Goal: Check status: Check status

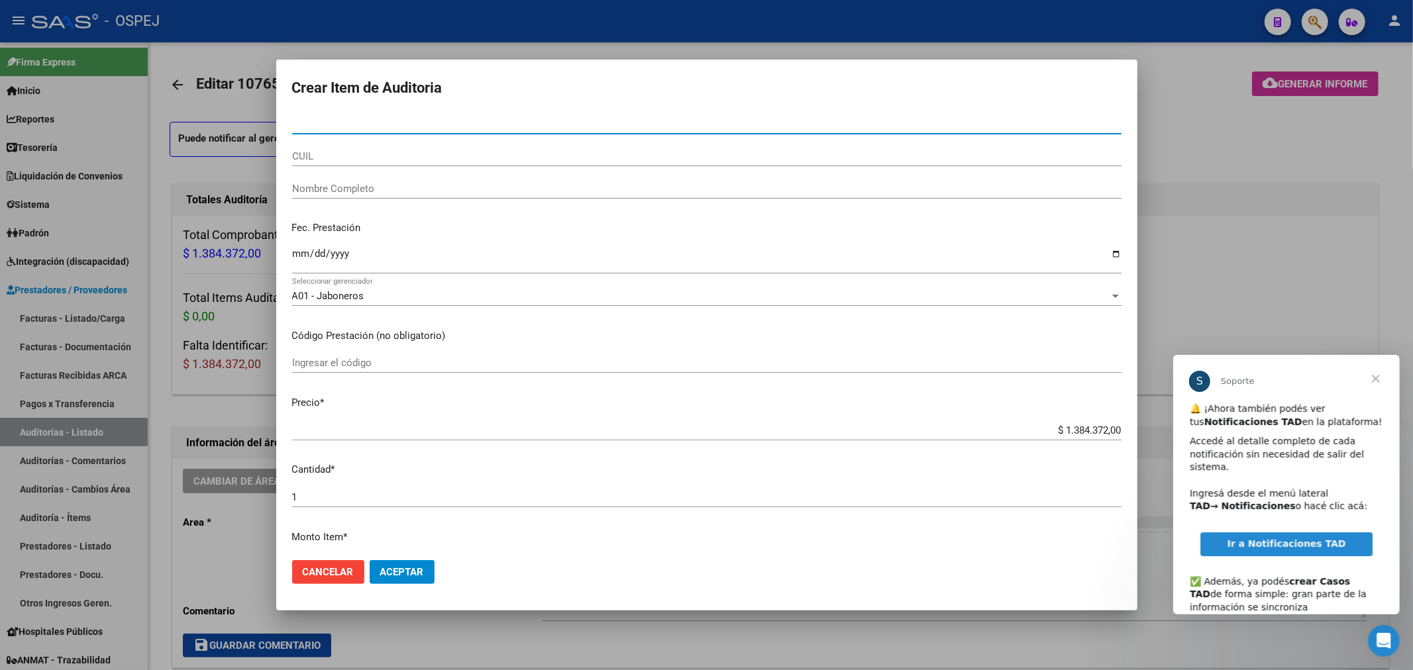
scroll to position [883, 0]
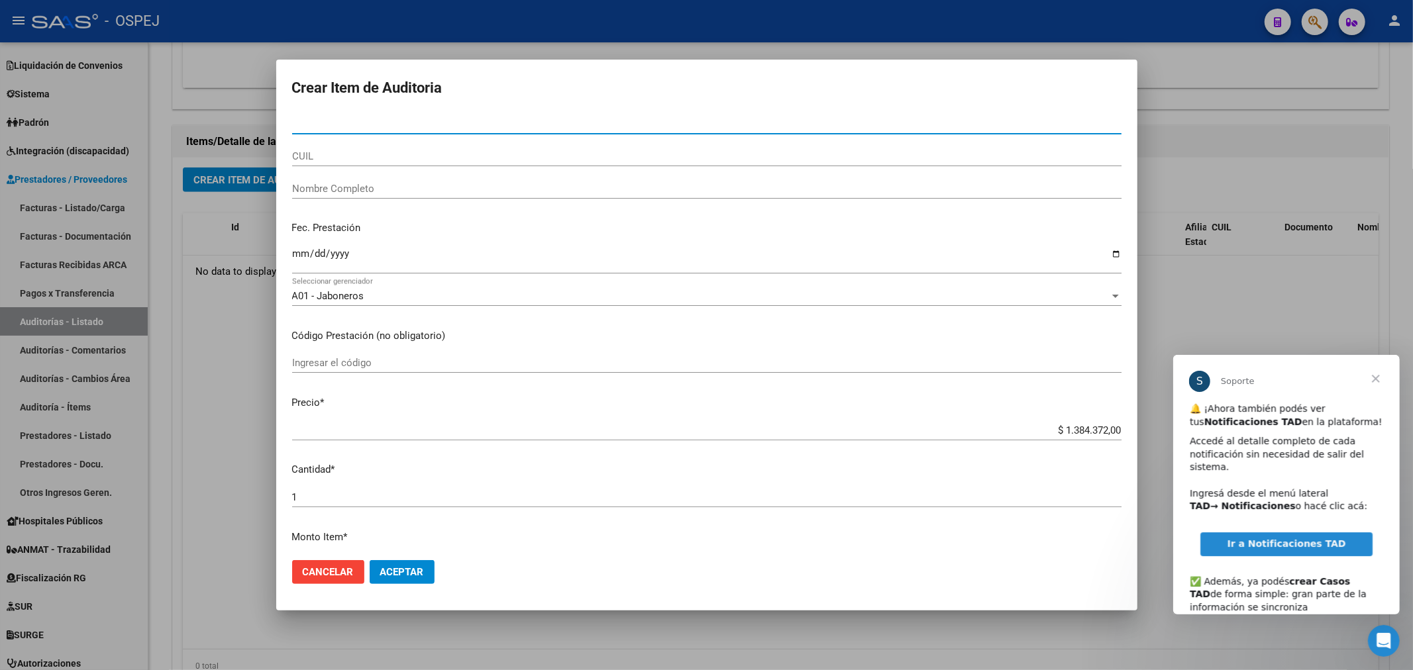
click at [1260, 34] on div at bounding box center [706, 335] width 1413 height 670
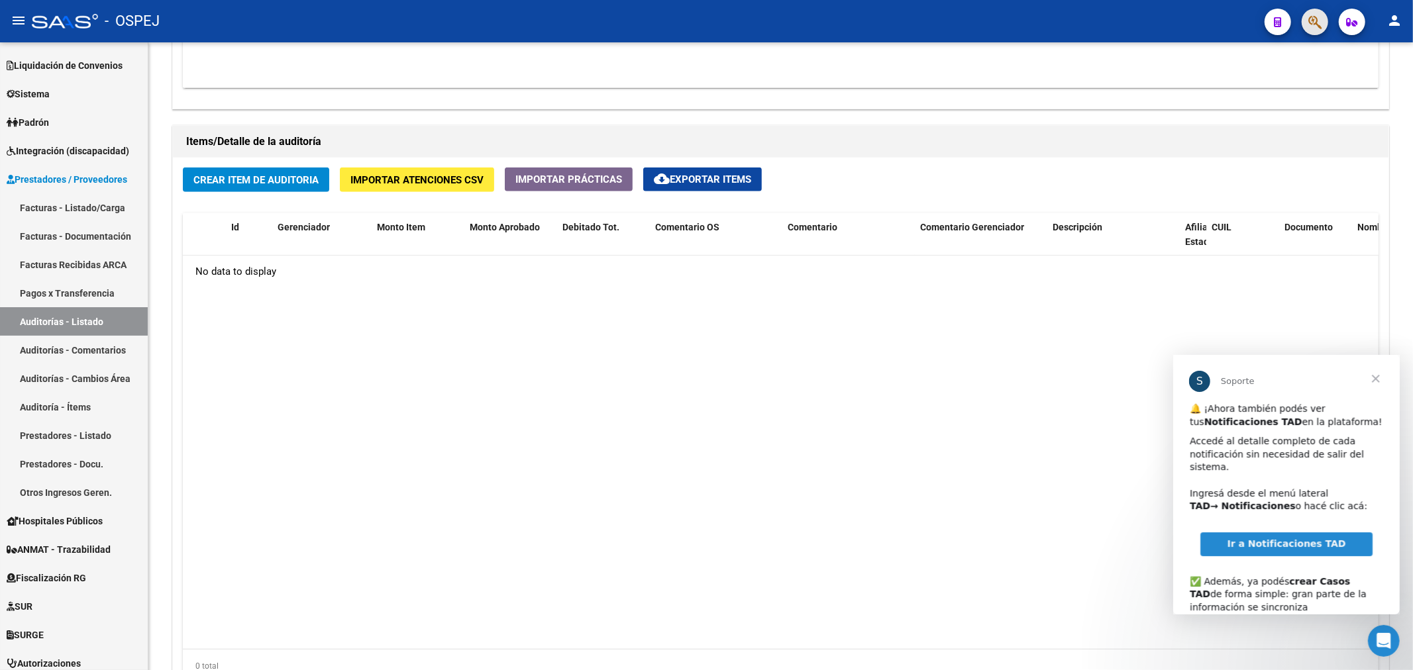
click at [1322, 17] on button "button" at bounding box center [1315, 22] width 26 height 26
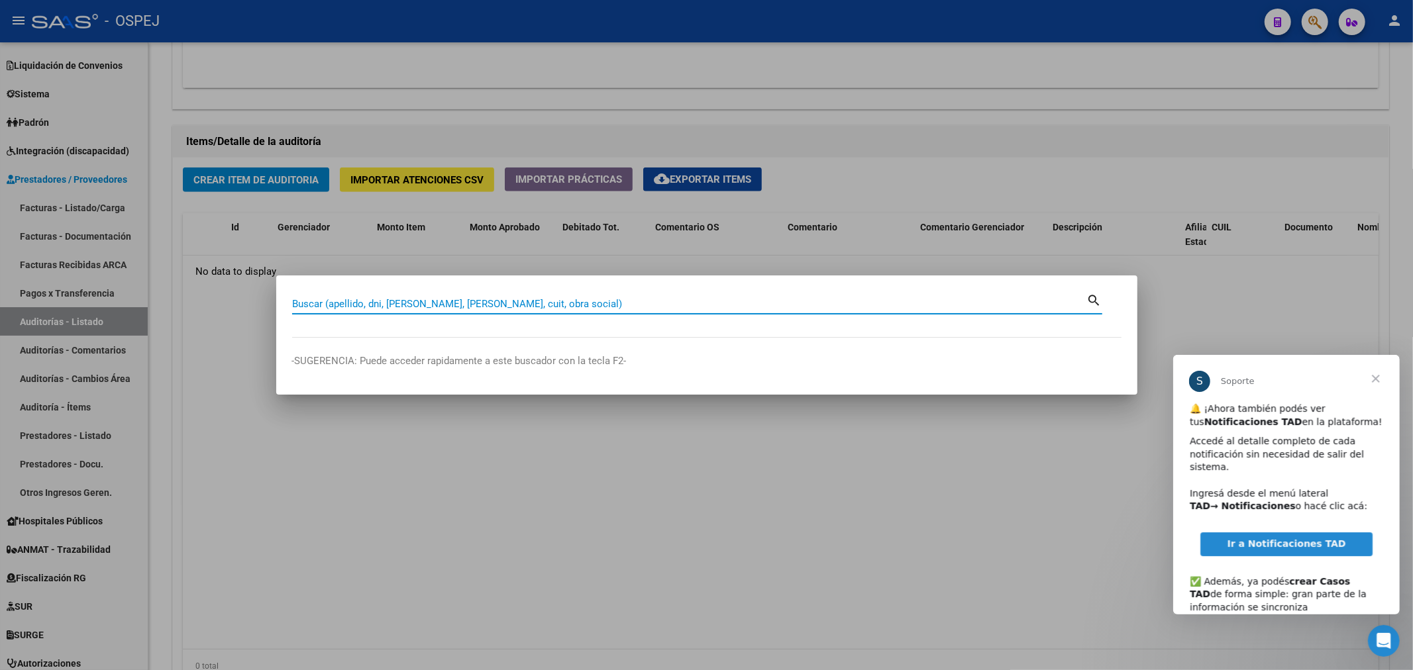
paste input "30502251291"
type input "30502251291"
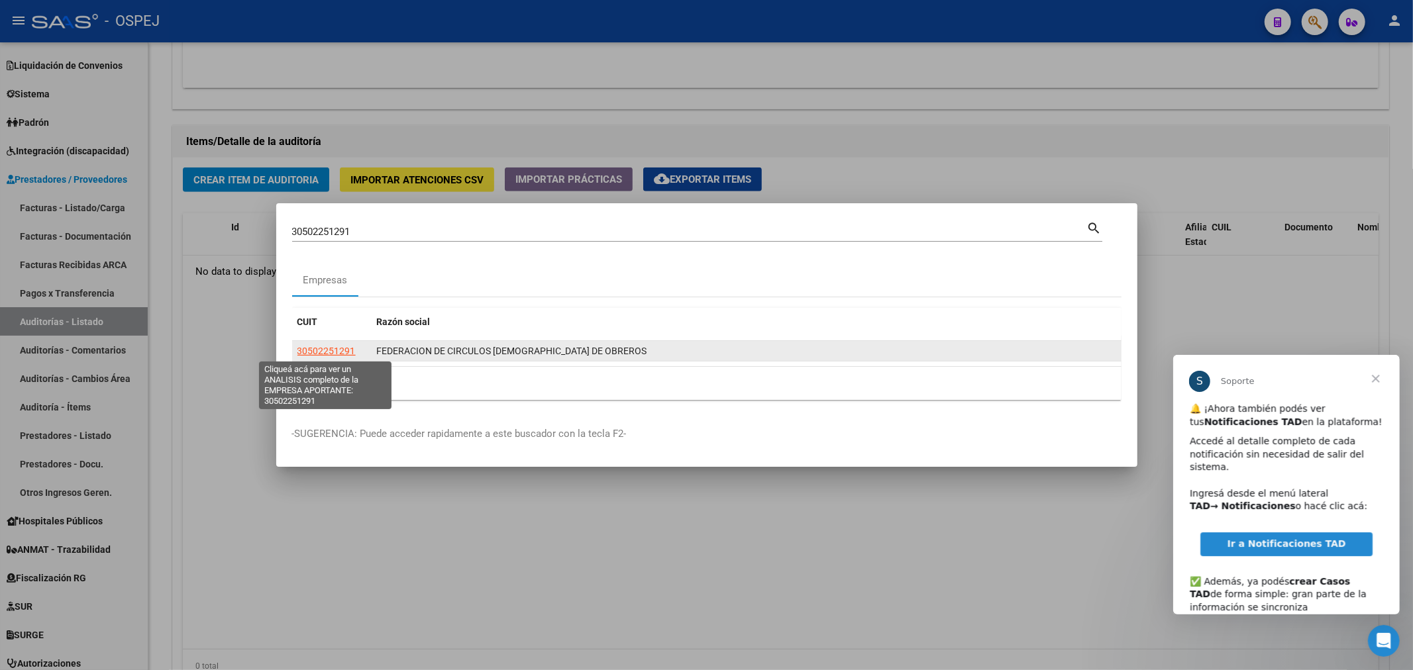
click at [332, 352] on span "30502251291" at bounding box center [326, 351] width 58 height 11
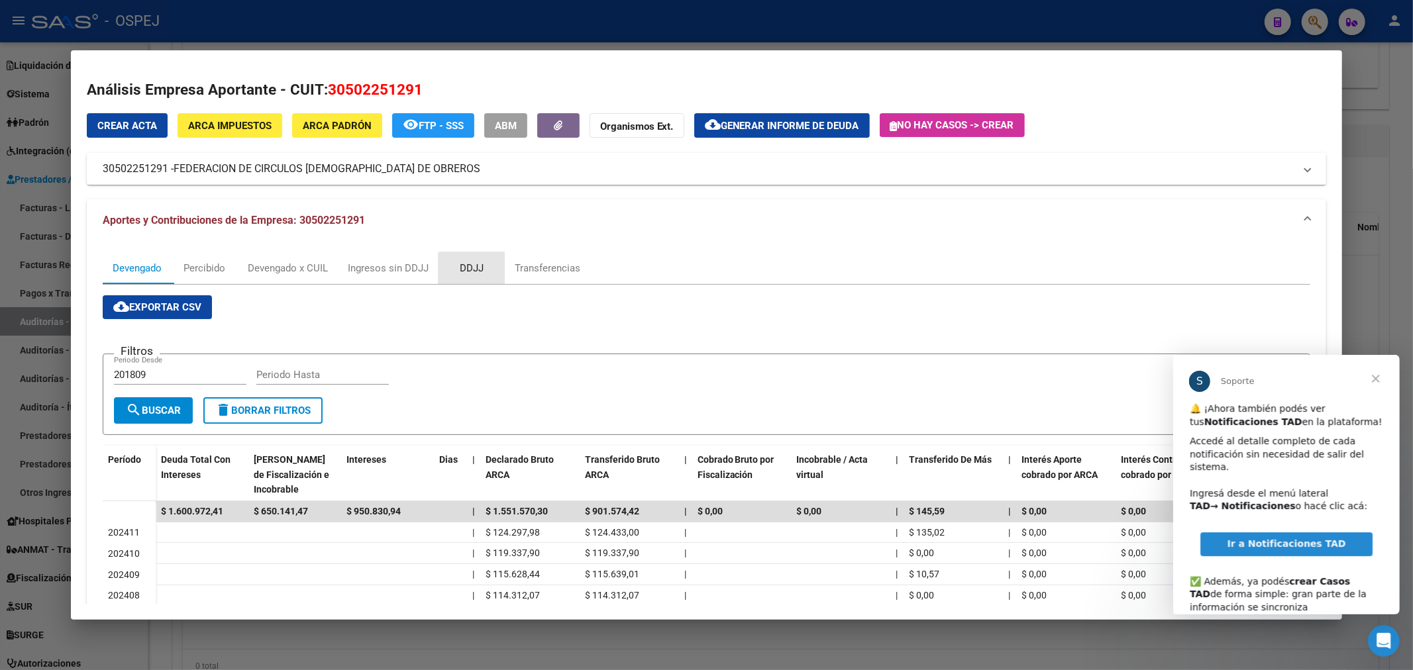
click at [494, 272] on div "DDJJ" at bounding box center [472, 268] width 66 height 32
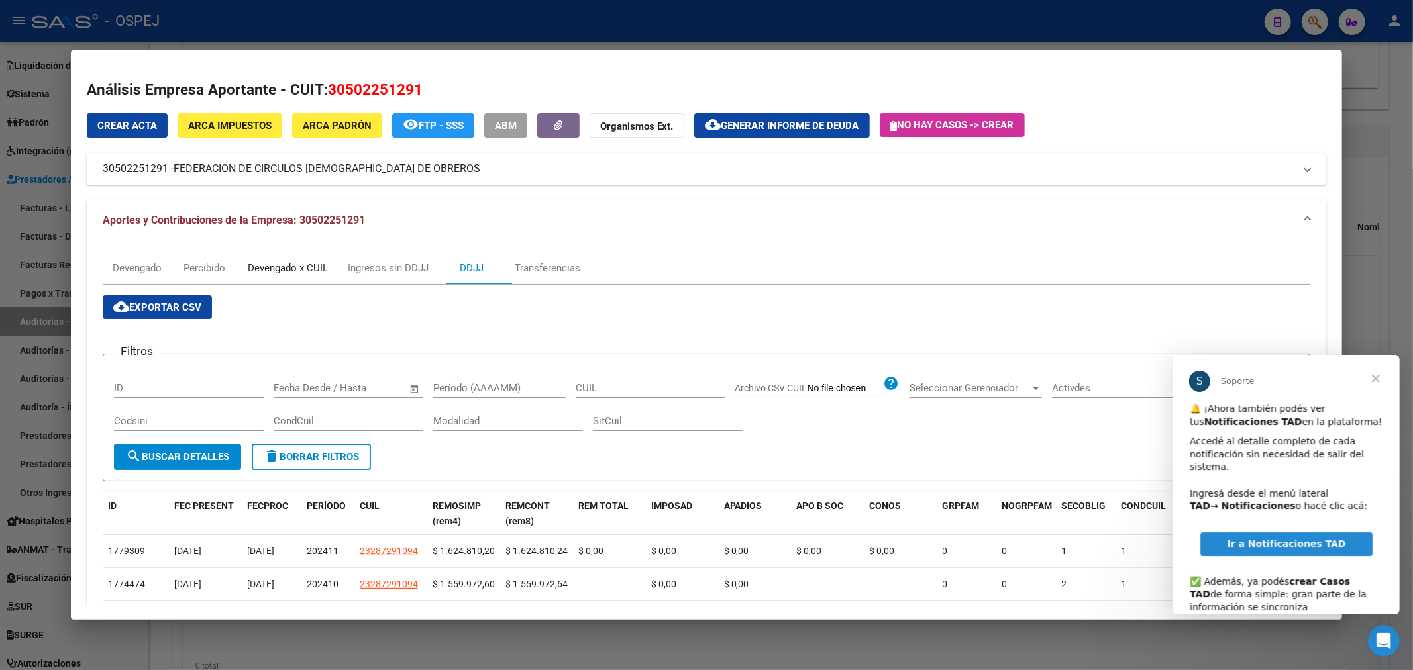
click at [327, 276] on div "Devengado x CUIL" at bounding box center [288, 268] width 100 height 32
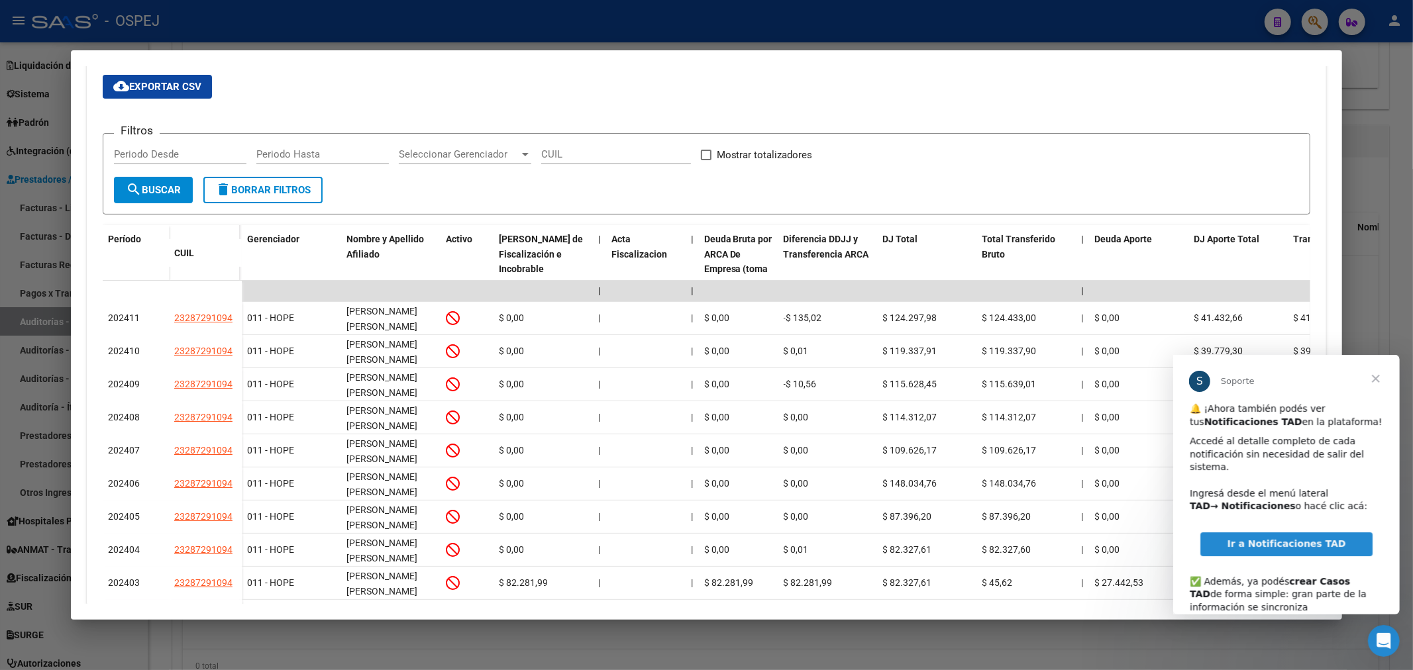
scroll to position [0, 0]
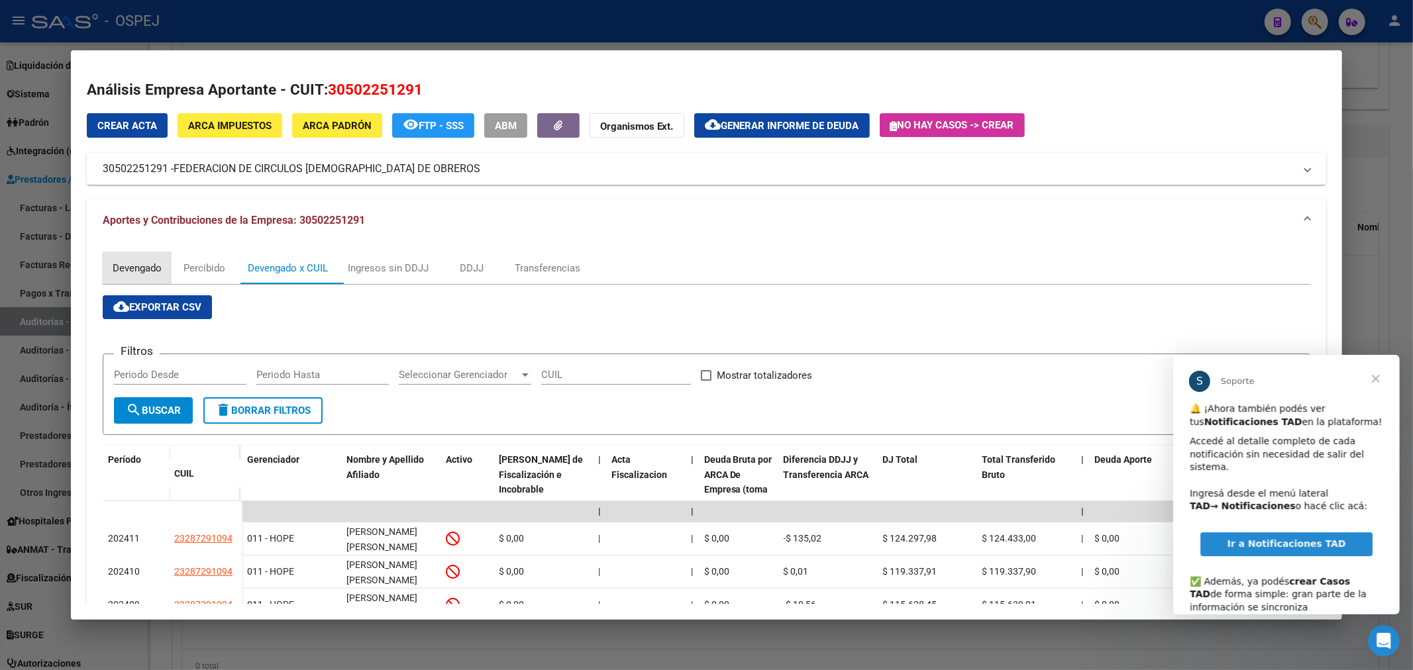
click at [159, 272] on div "Devengado" at bounding box center [137, 268] width 49 height 15
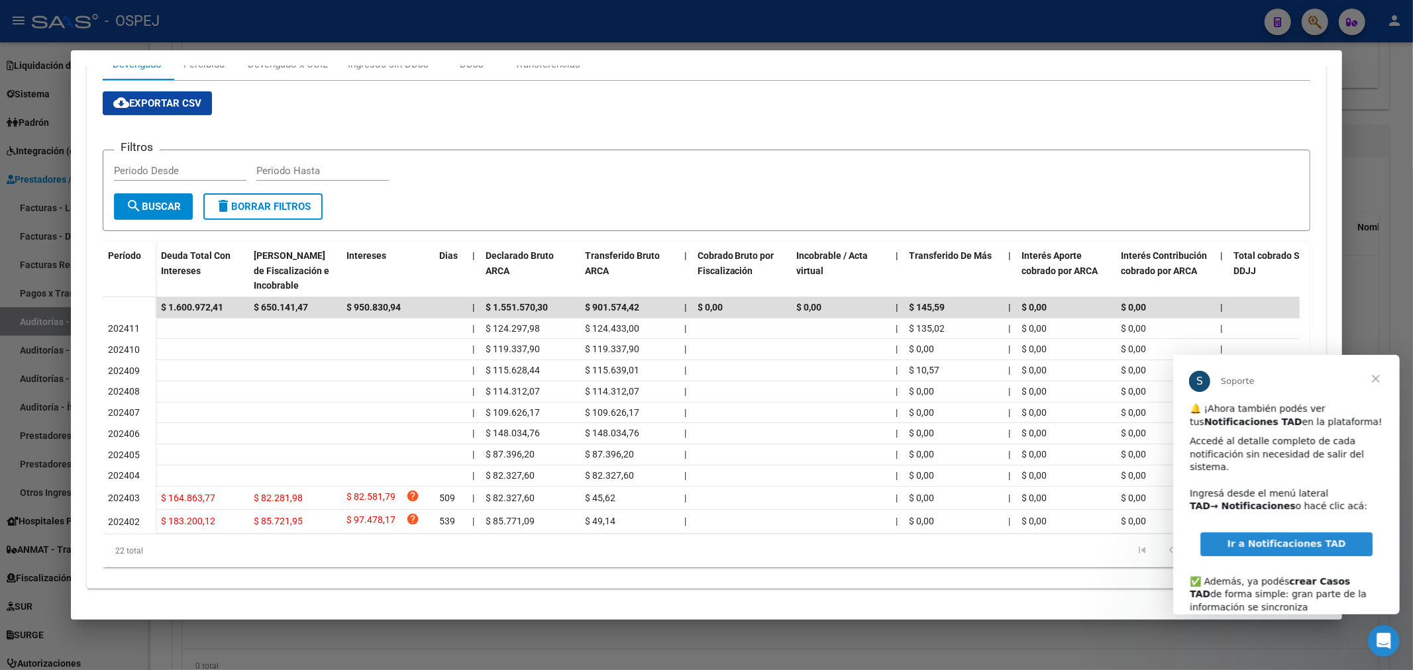
scroll to position [68, 0]
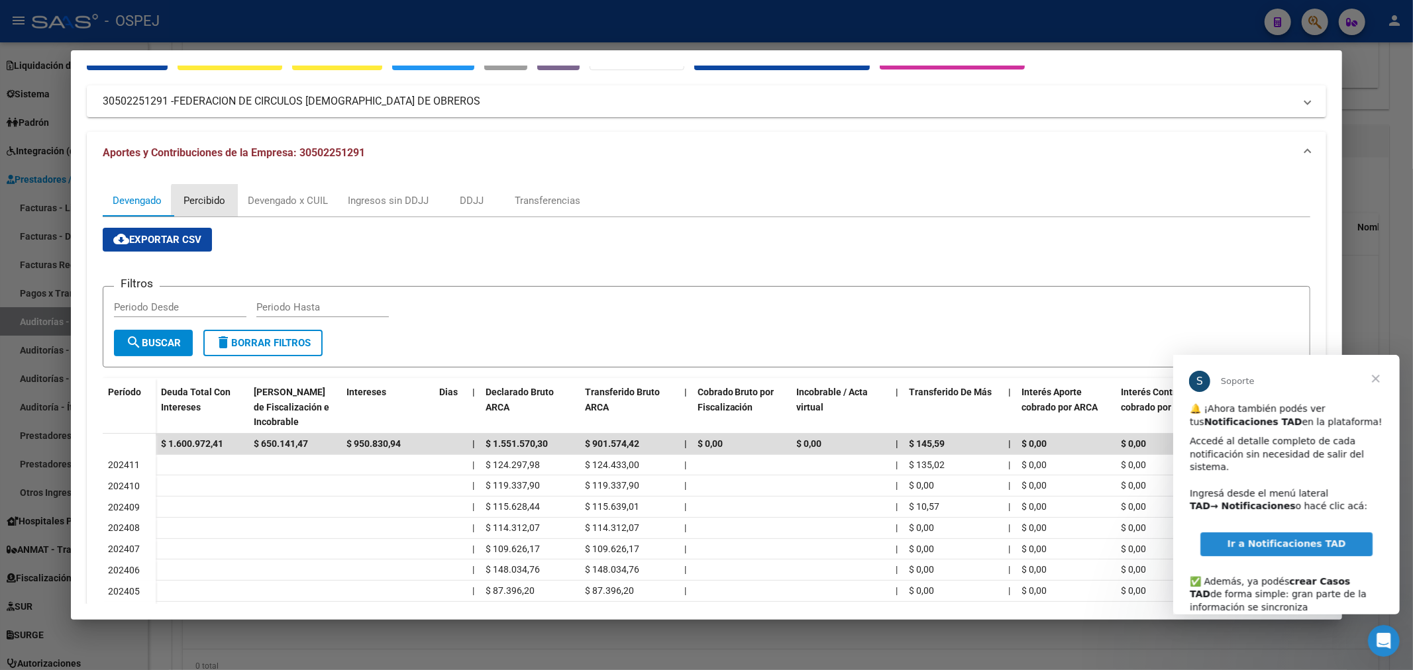
click at [215, 207] on div "Percibido" at bounding box center [204, 200] width 42 height 15
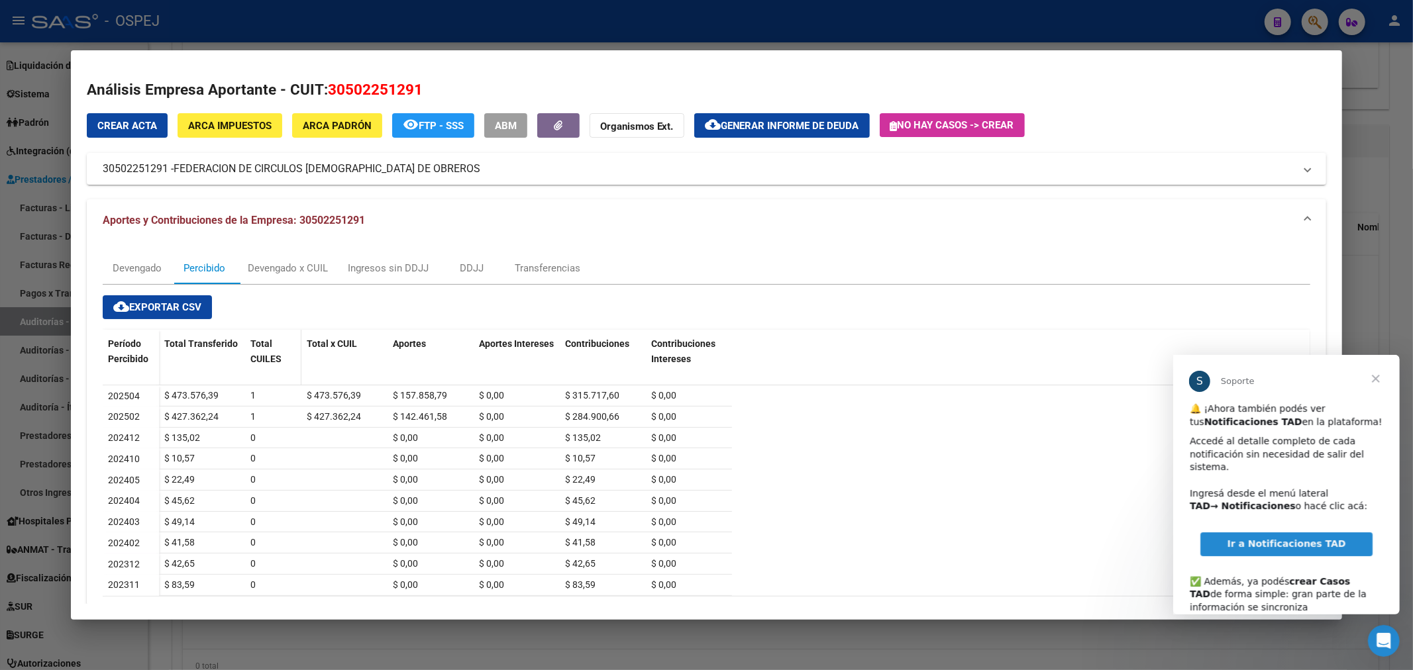
scroll to position [62, 0]
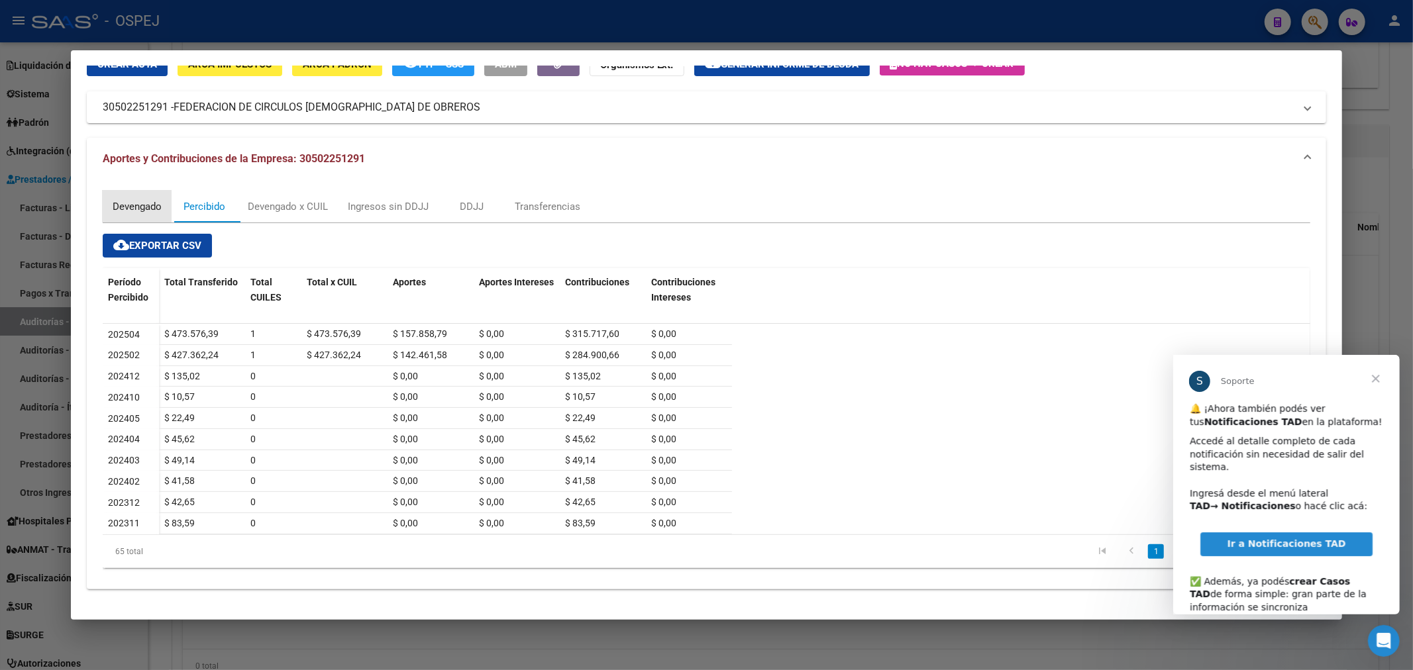
click at [117, 207] on div "Devengado" at bounding box center [137, 206] width 49 height 15
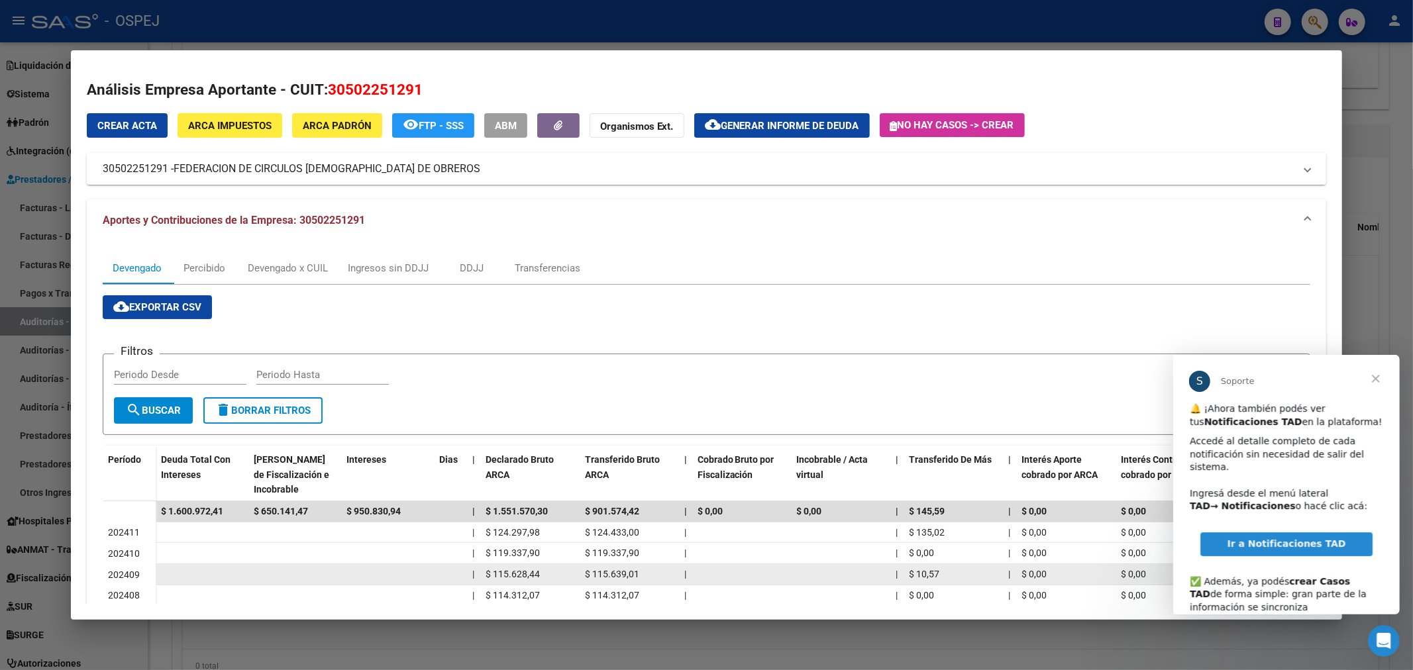
scroll to position [215, 0]
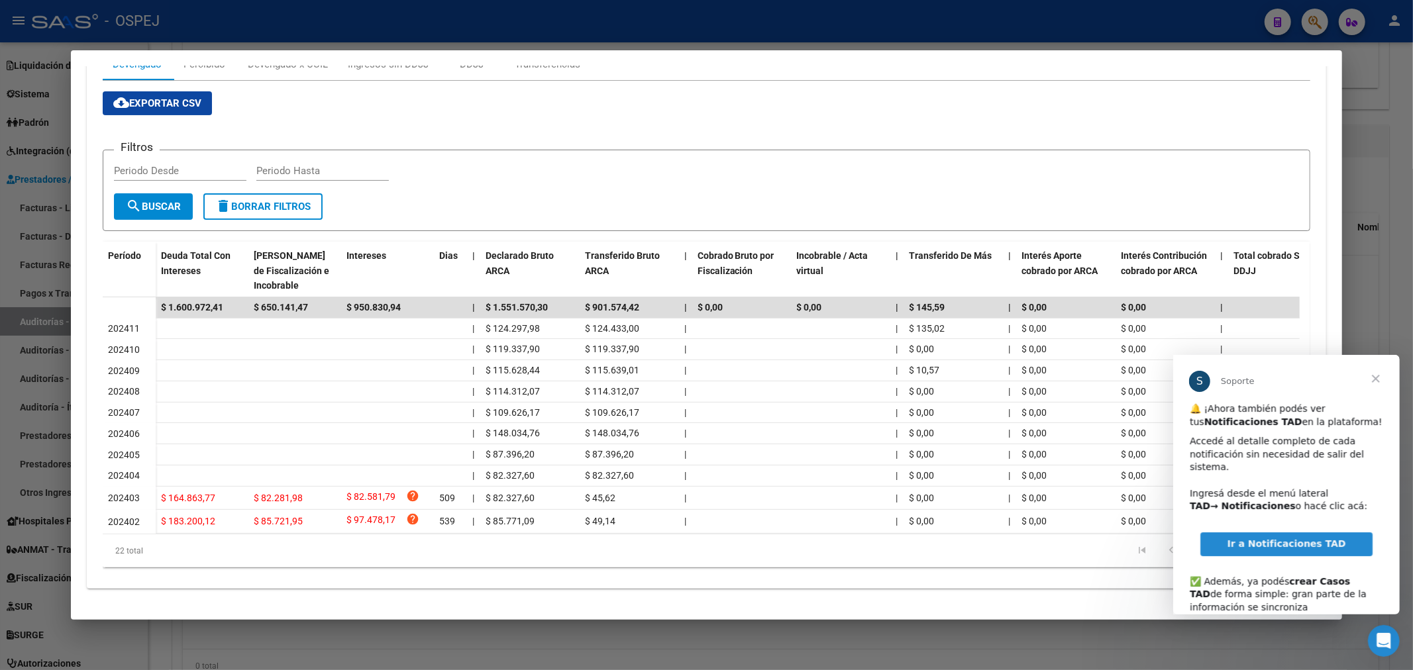
click at [1288, 539] on span "Ir a Notificaciones TAD" at bounding box center [1285, 543] width 119 height 11
